Goal: Go to known website: Go to known website

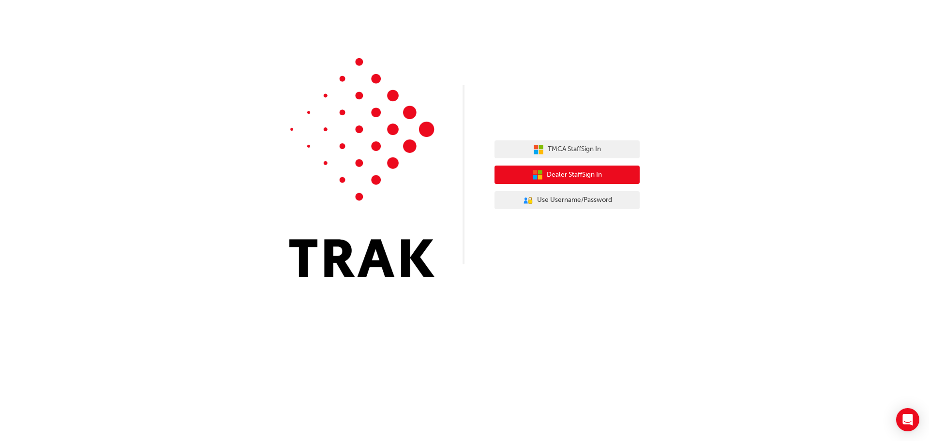
click at [572, 169] on button "Dealer Staff Sign In" at bounding box center [567, 175] width 145 height 18
